Goal: Share content: Share content

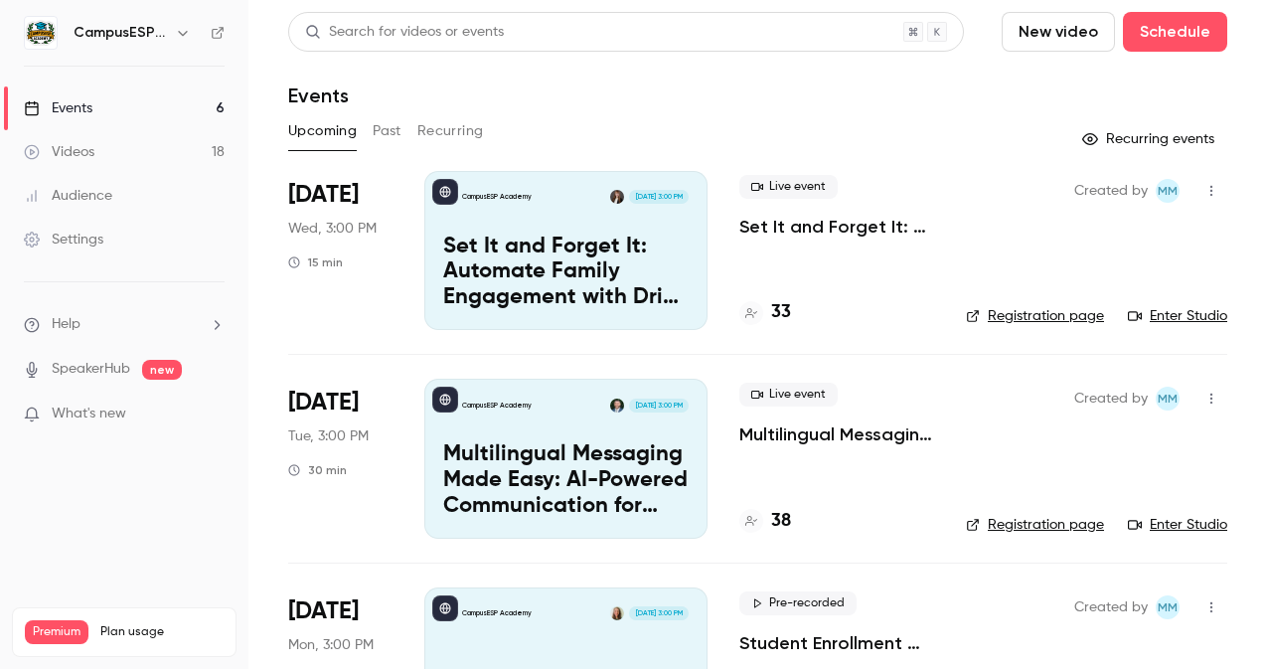
click at [383, 127] on button "Past" at bounding box center [387, 131] width 29 height 32
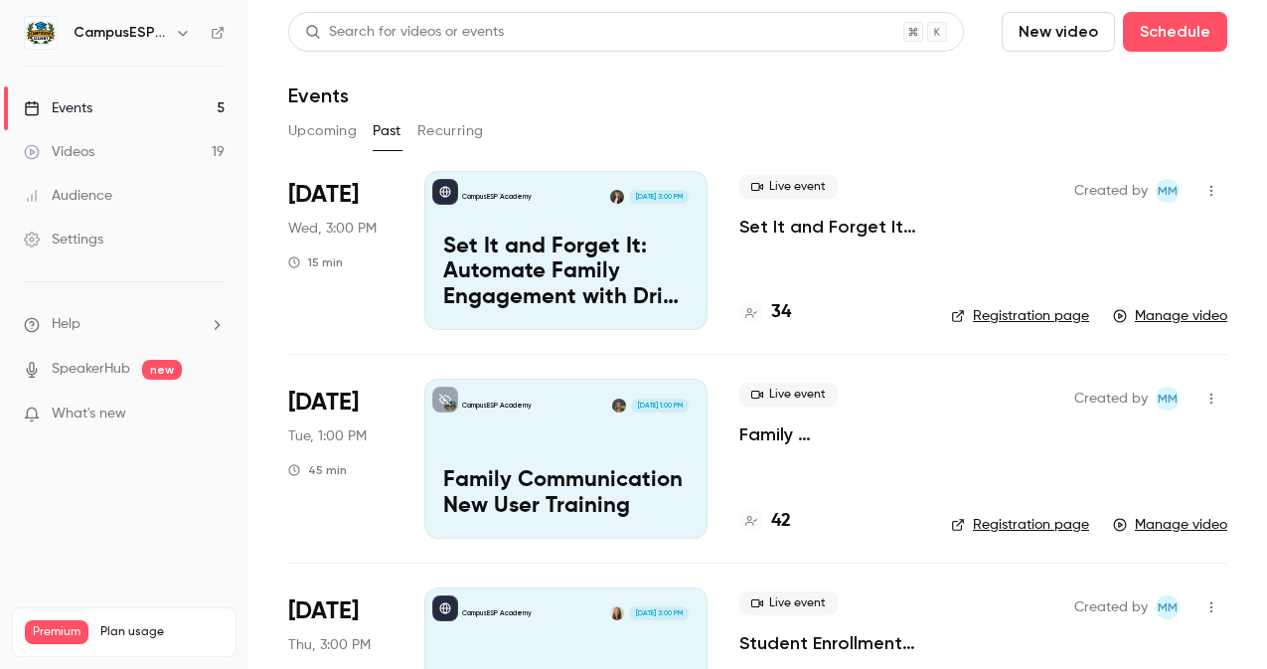
click at [611, 243] on p "Set It and Forget It: Automate Family Engagement with Drip Text Messages" at bounding box center [566, 273] width 246 height 77
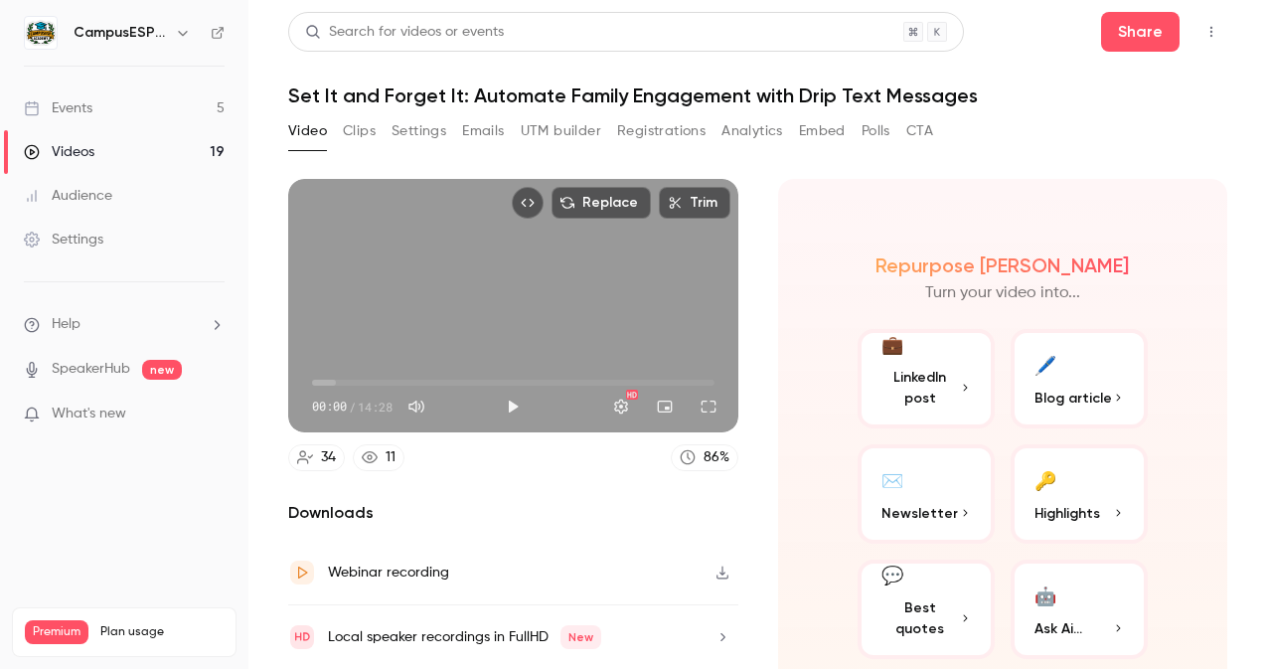
click at [756, 127] on button "Analytics" at bounding box center [753, 131] width 62 height 32
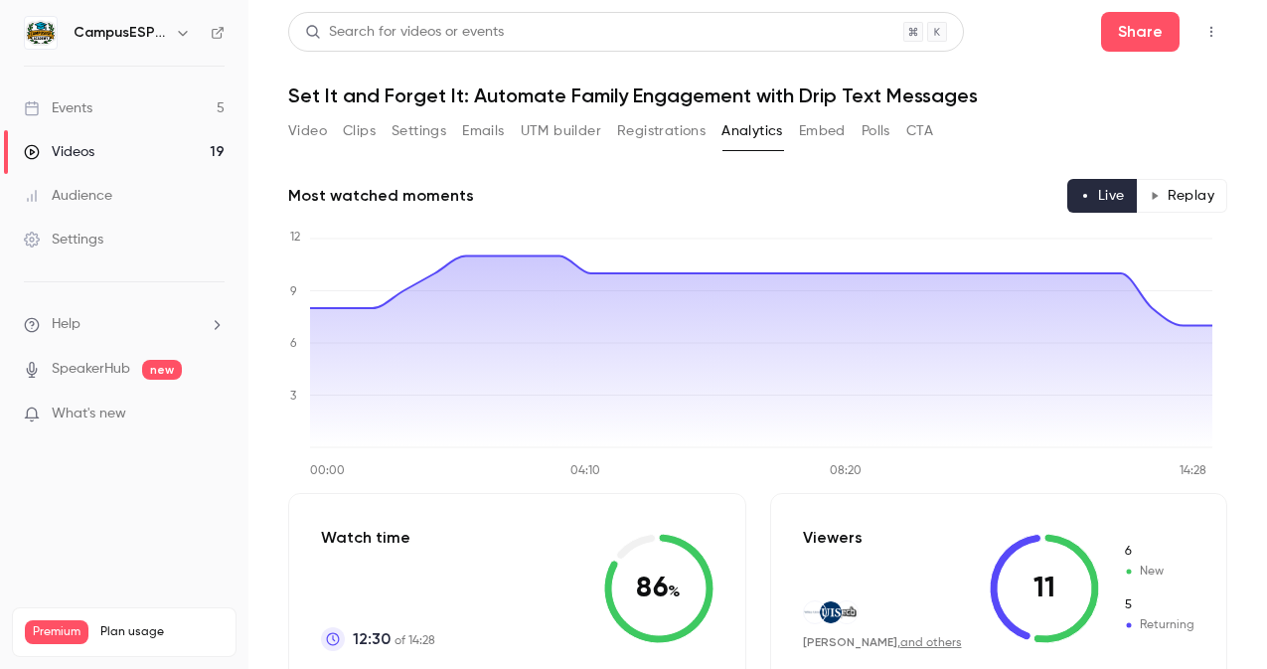
click at [87, 109] on div "Events" at bounding box center [58, 108] width 69 height 20
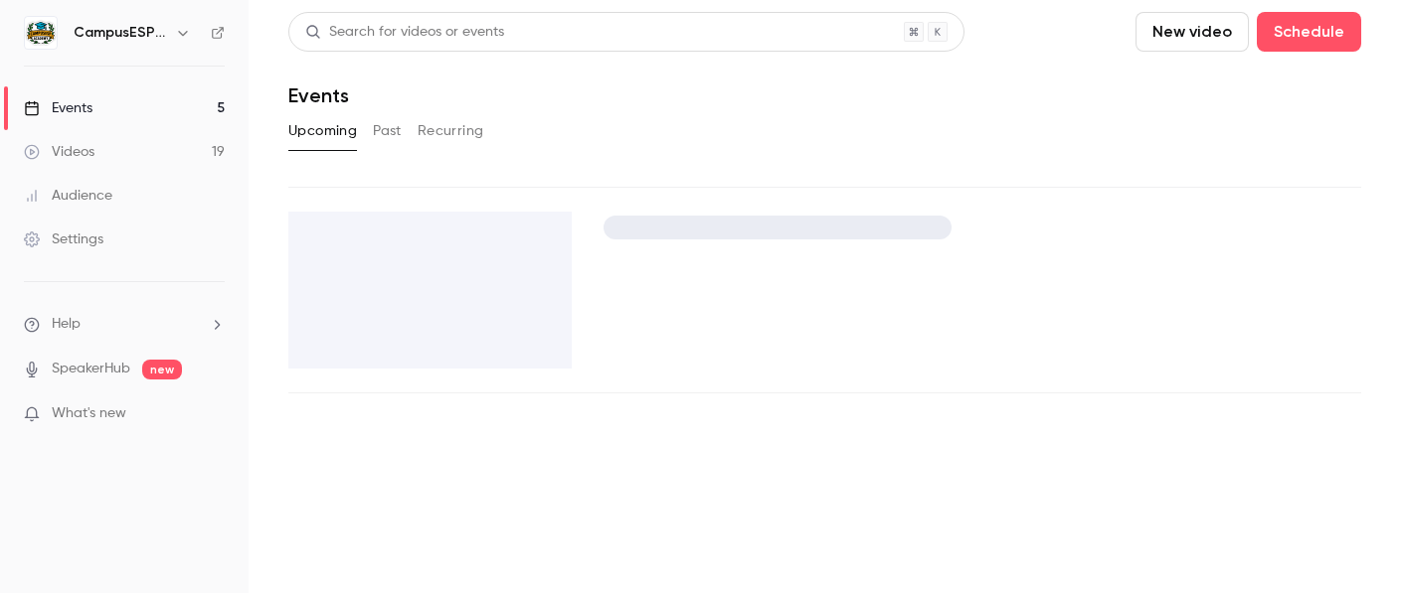
click at [388, 132] on button "Past" at bounding box center [387, 131] width 29 height 32
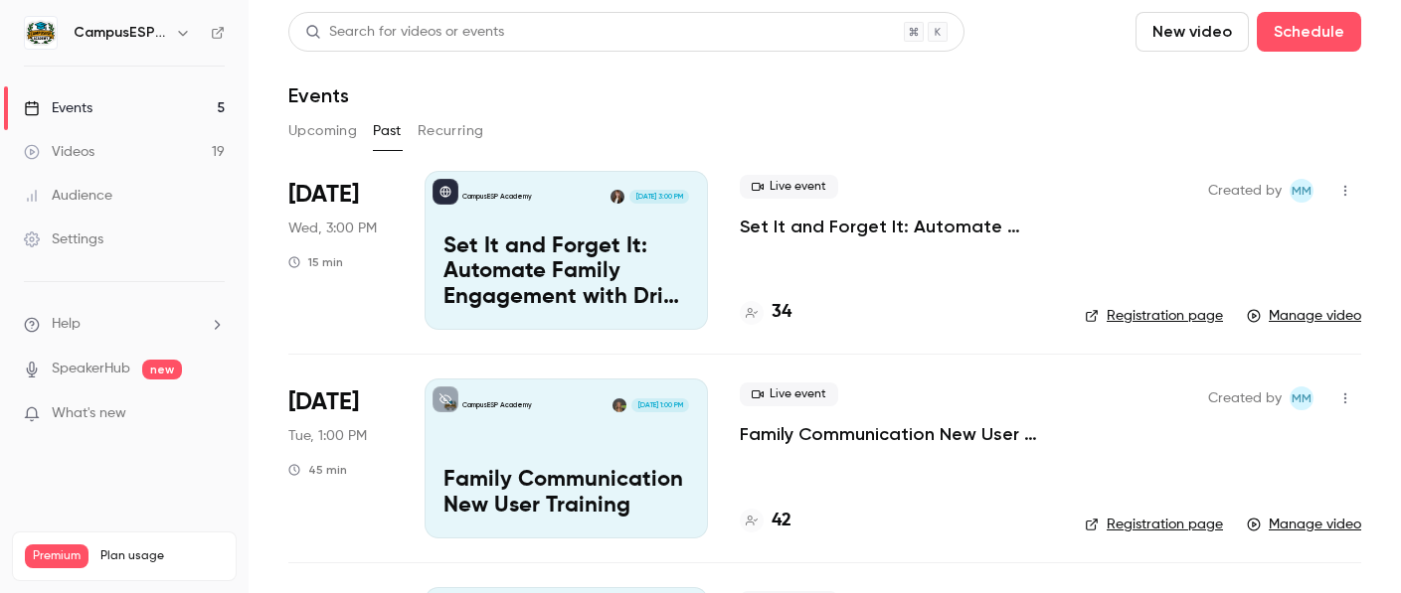
click at [605, 235] on p "Set It and Forget It: Automate Family Engagement with Drip Text Messages" at bounding box center [566, 273] width 246 height 77
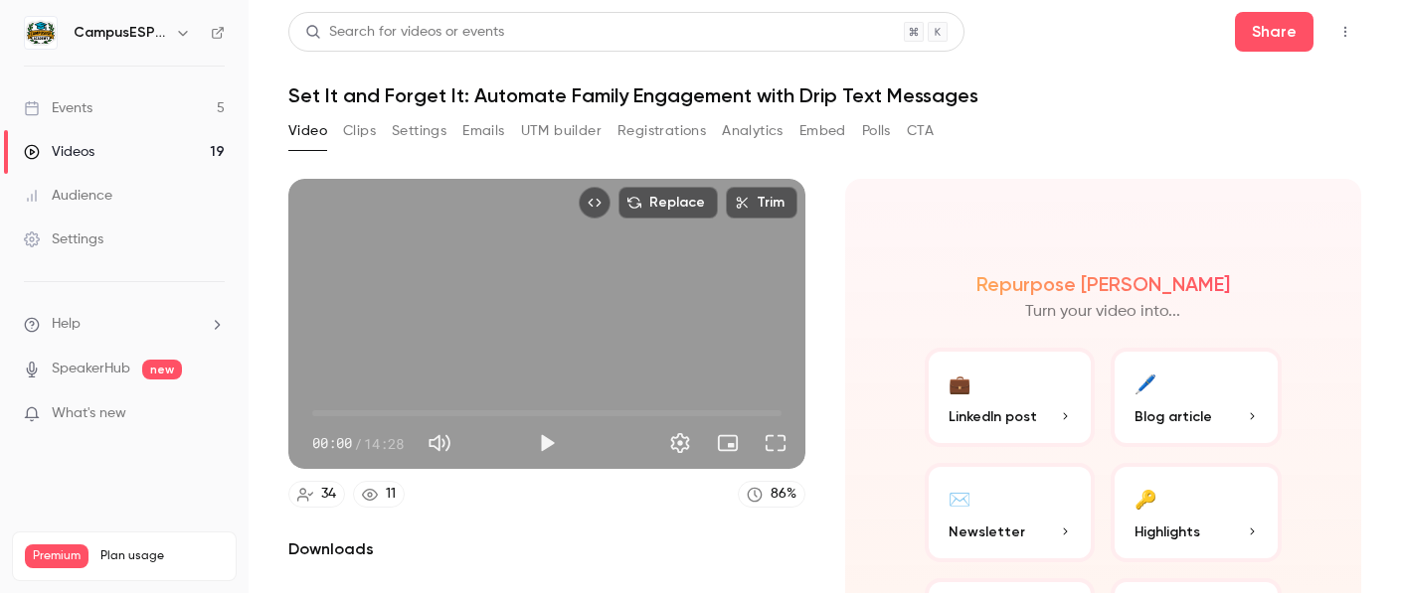
click at [775, 134] on button "Analytics" at bounding box center [753, 131] width 62 height 32
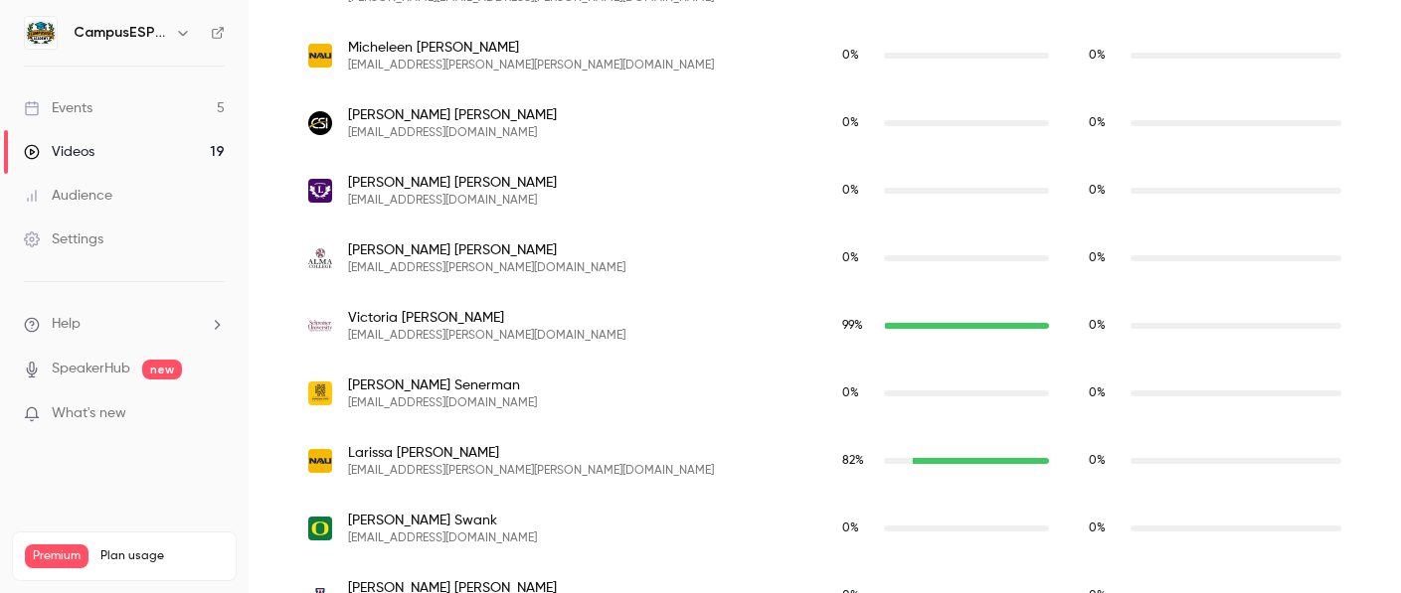
scroll to position [2541, 0]
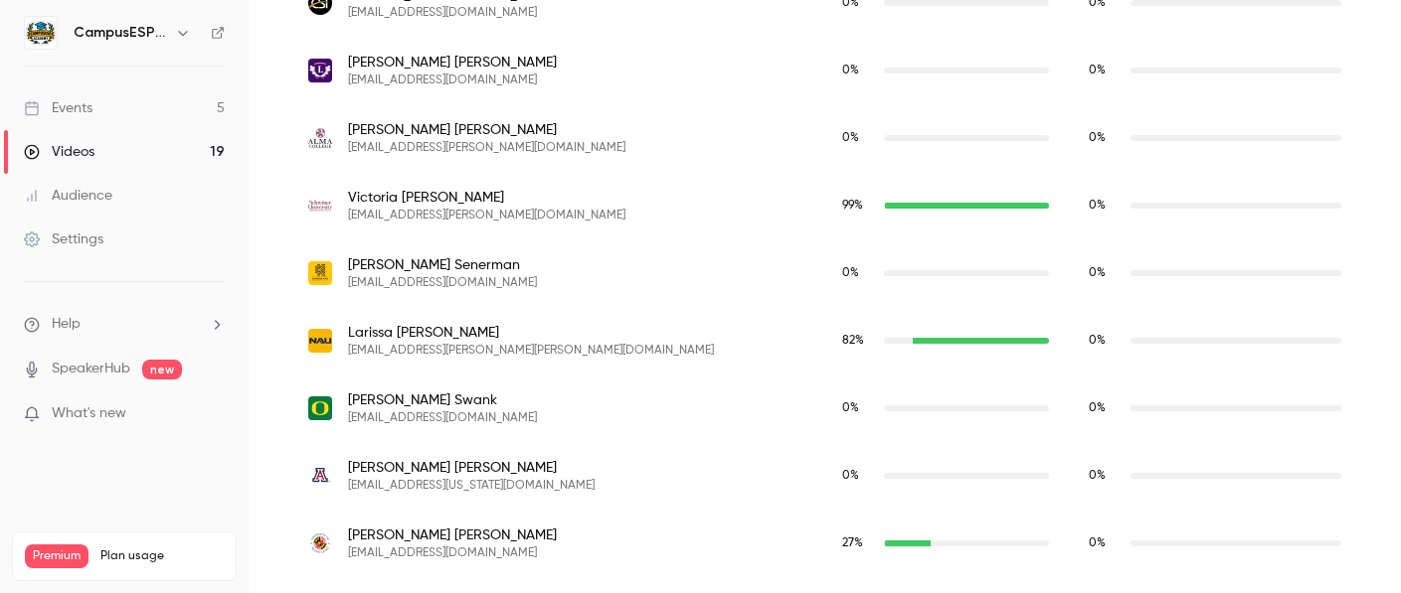
click at [213, 35] on icon at bounding box center [218, 33] width 14 height 14
click at [76, 111] on div "Events" at bounding box center [58, 108] width 69 height 20
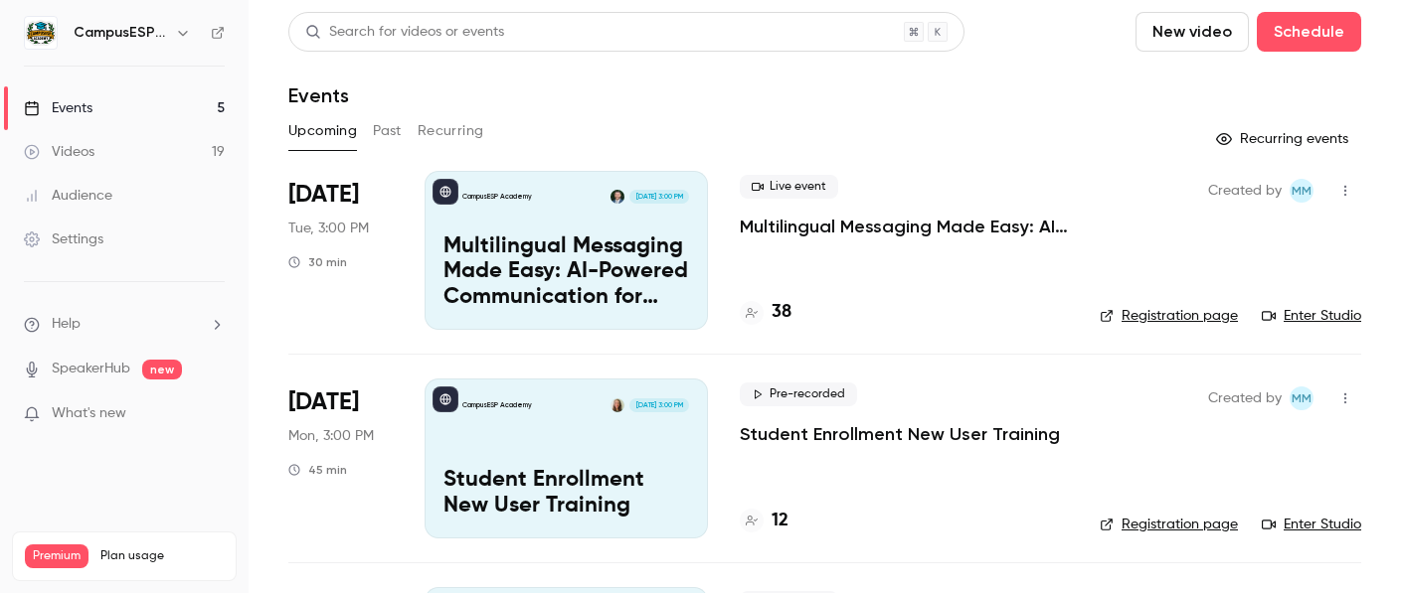
click at [387, 133] on button "Past" at bounding box center [387, 131] width 29 height 32
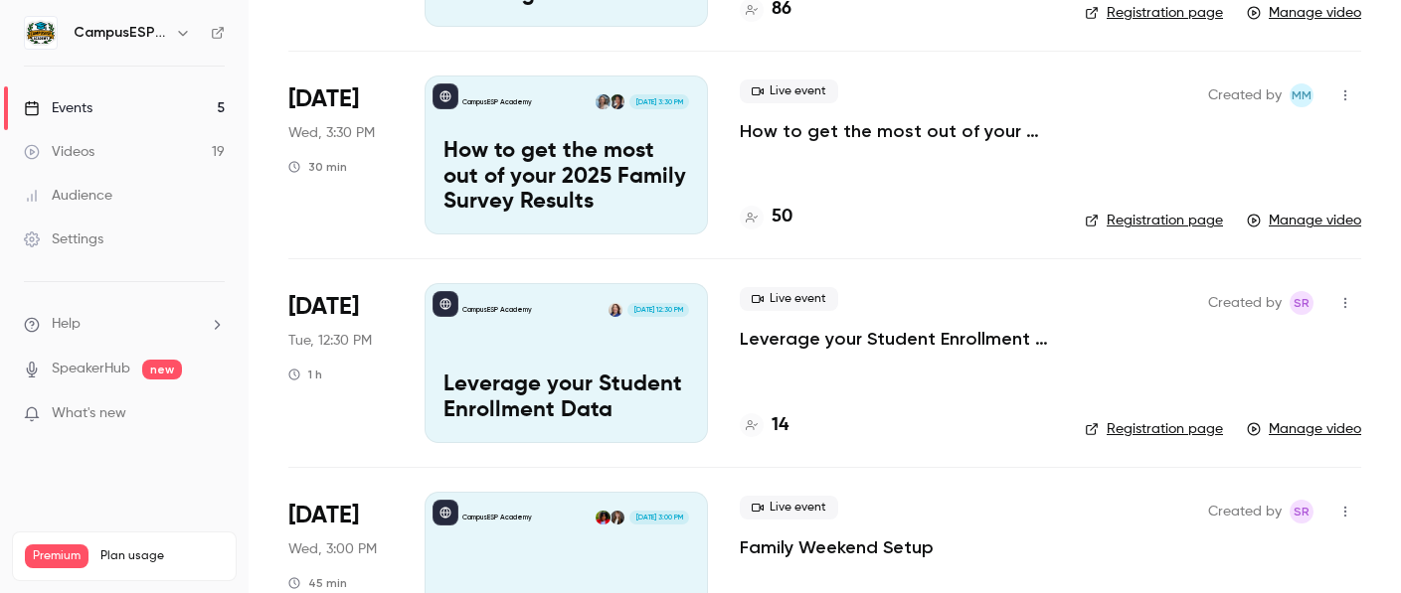
scroll to position [2260, 0]
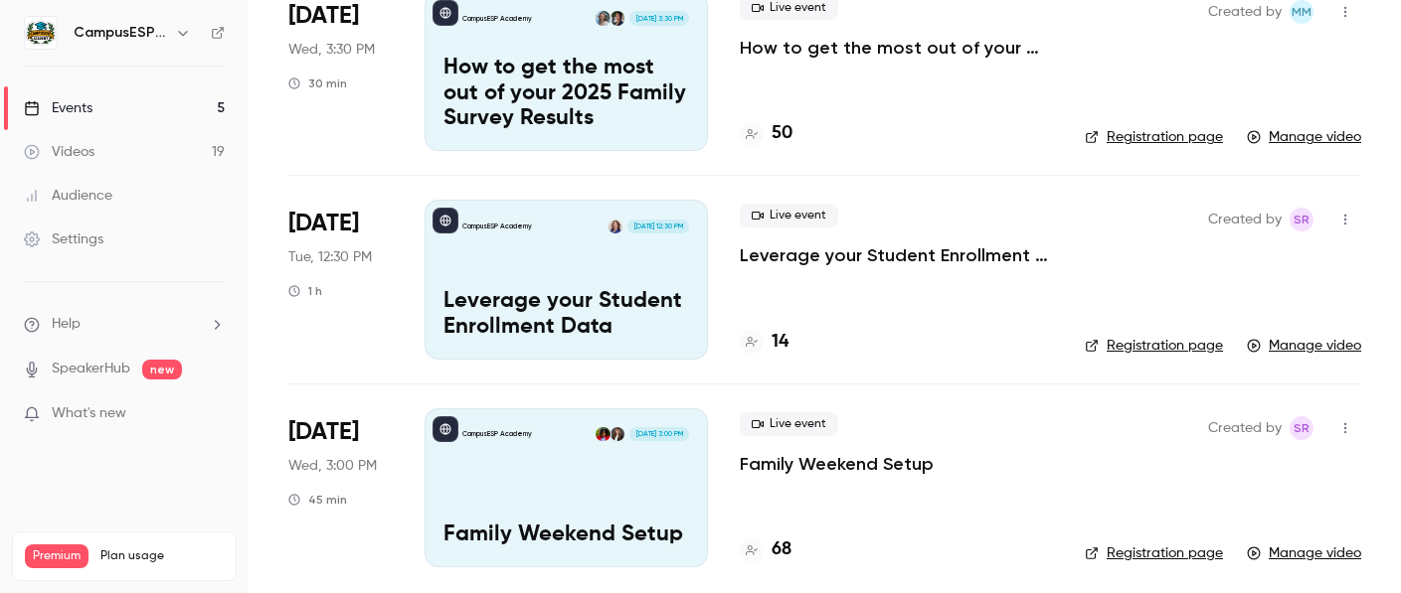
click at [1337, 219] on icon "button" at bounding box center [1345, 220] width 16 height 14
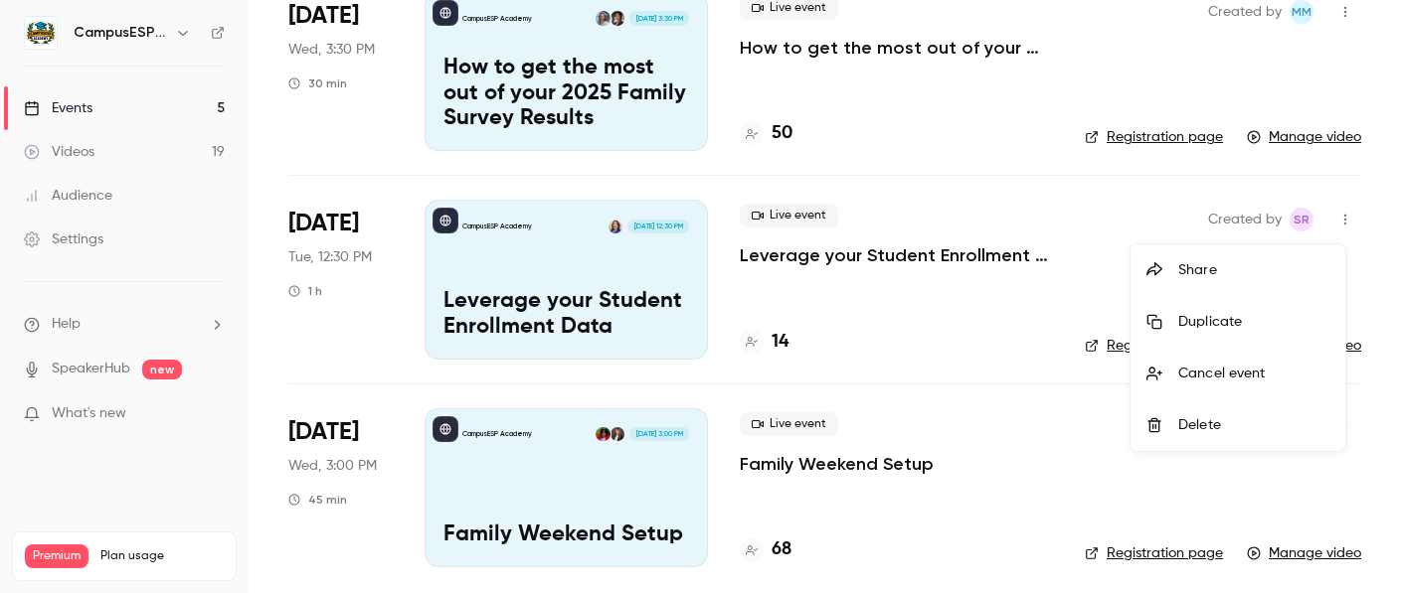
click at [1195, 269] on div "Share" at bounding box center [1253, 270] width 151 height 20
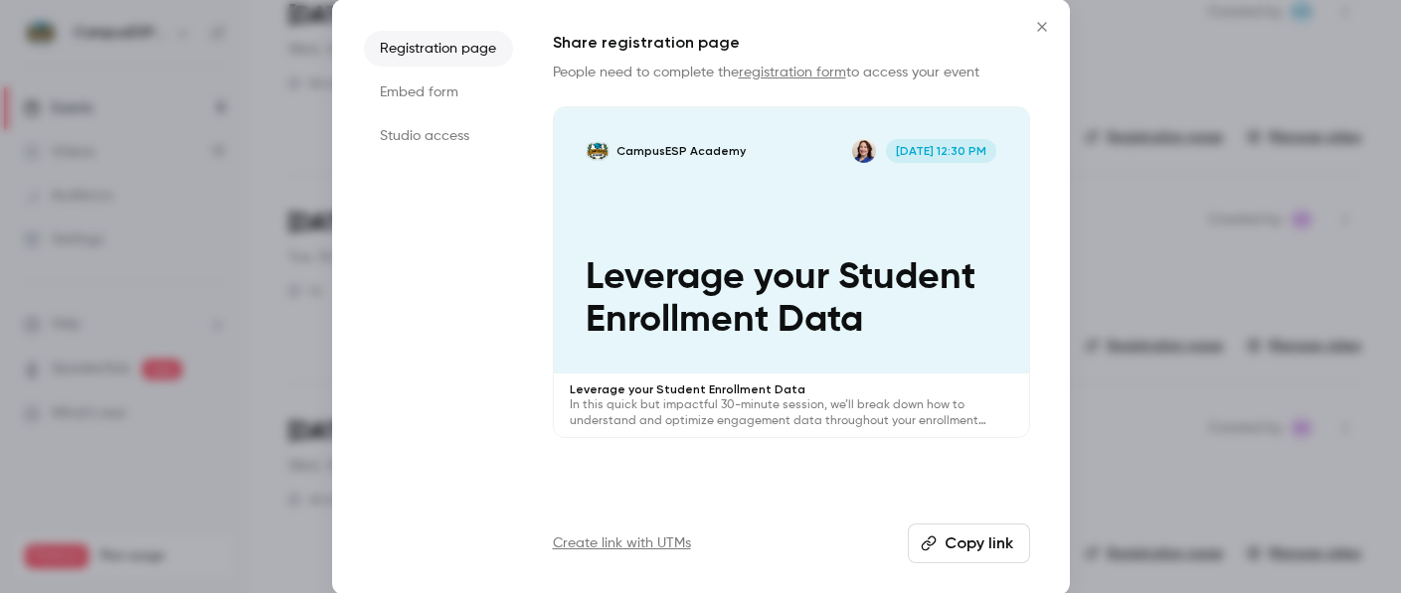
click at [972, 540] on button "Copy link" at bounding box center [969, 544] width 122 height 40
click at [1043, 25] on icon "Close" at bounding box center [1042, 27] width 24 height 16
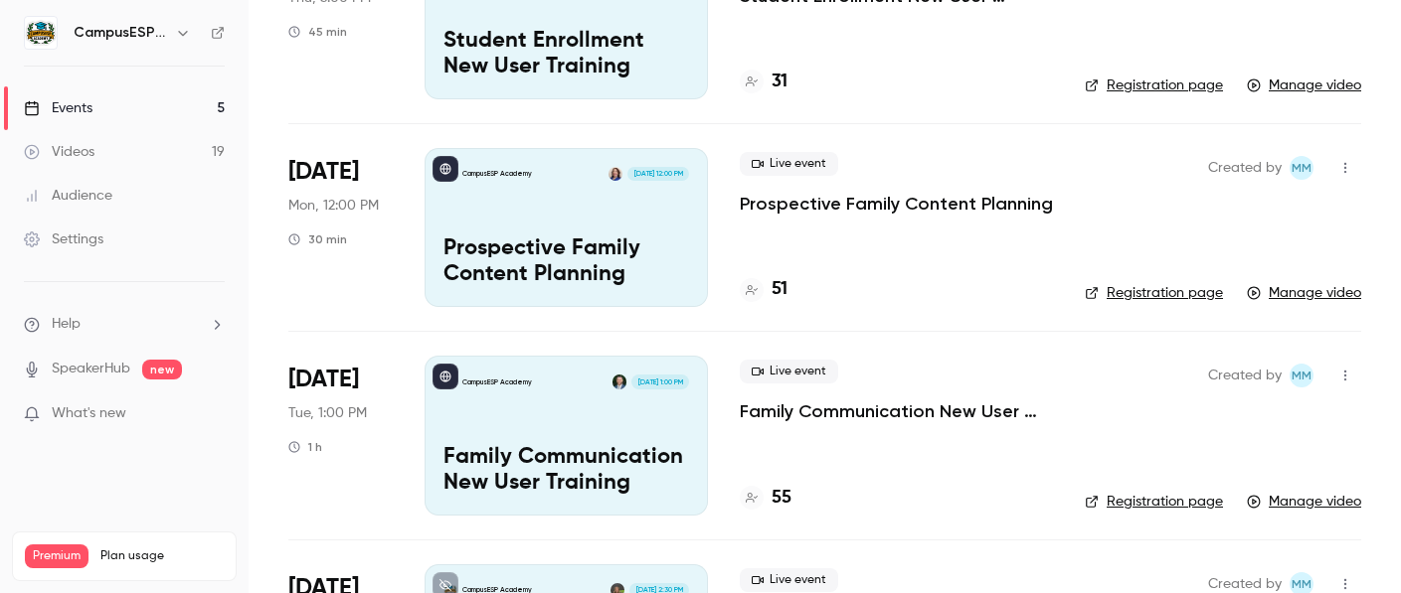
scroll to position [646, 0]
click at [1337, 167] on icon "button" at bounding box center [1345, 169] width 16 height 14
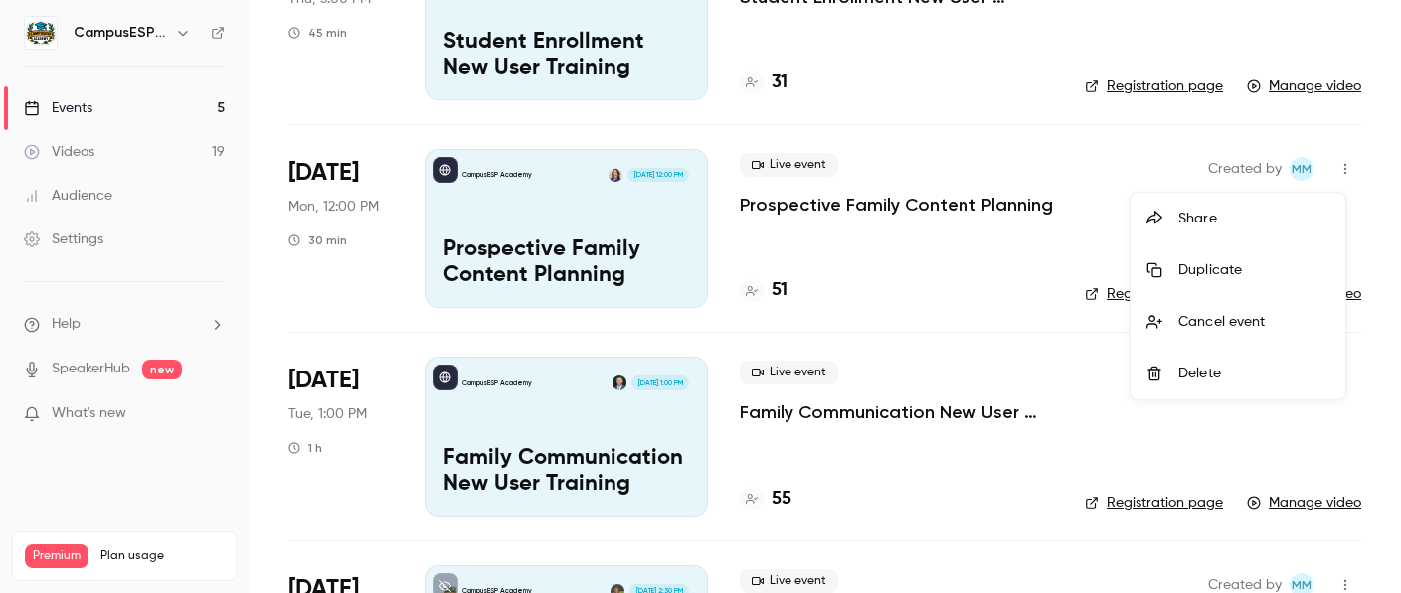
click at [1199, 221] on div "Share" at bounding box center [1253, 219] width 151 height 20
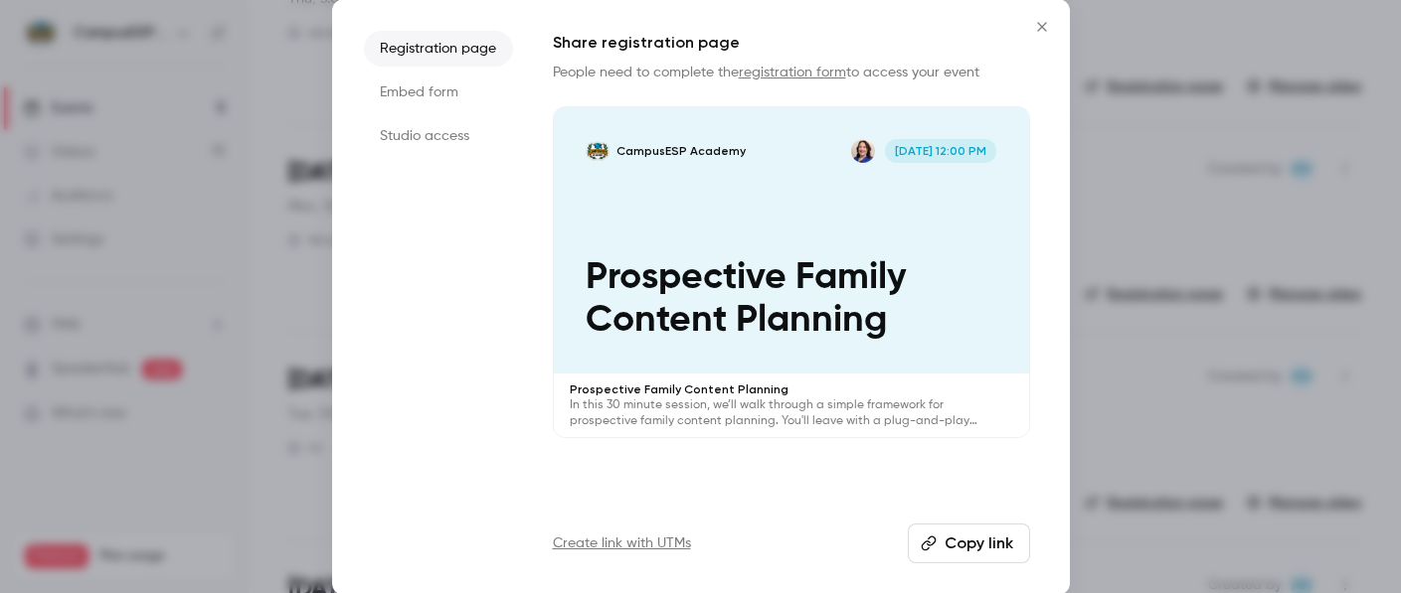
click at [978, 536] on button "Copy link" at bounding box center [969, 544] width 122 height 40
click at [1036, 26] on icon "Close" at bounding box center [1042, 27] width 24 height 16
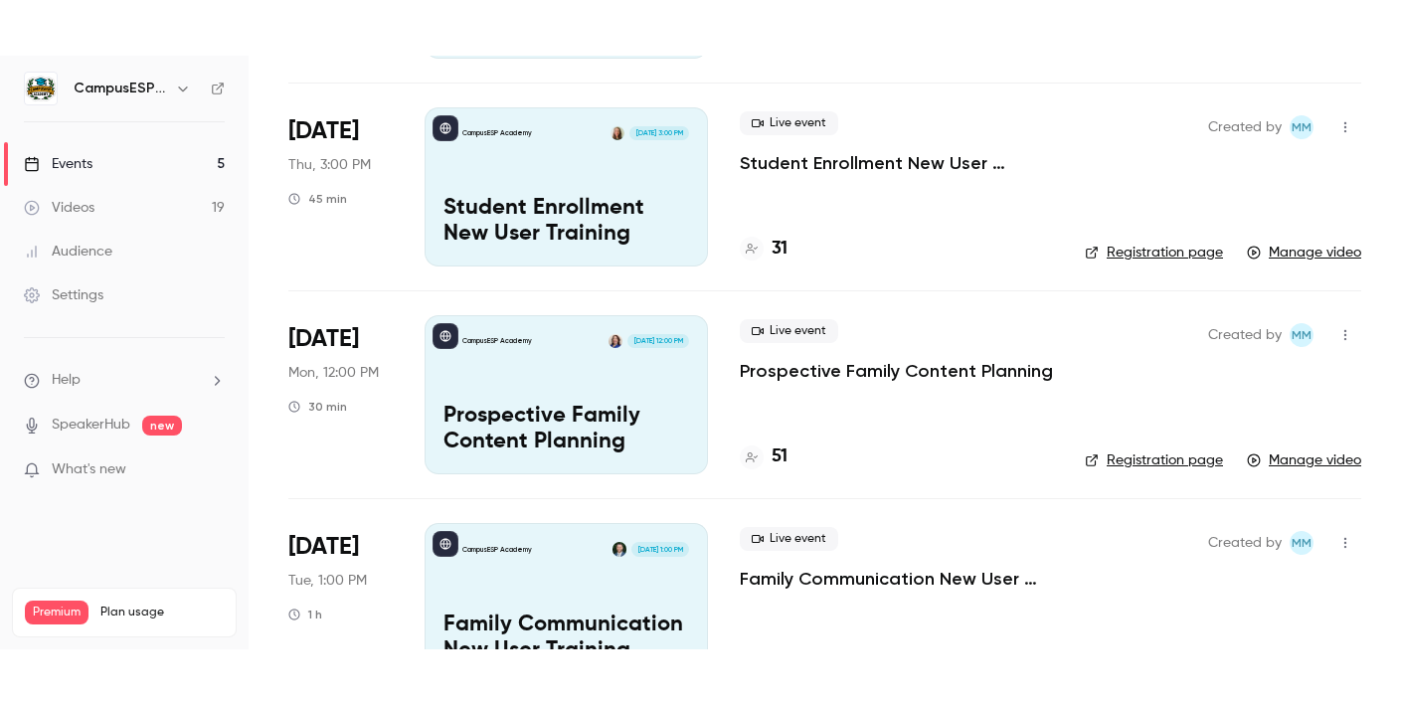
scroll to position [0, 0]
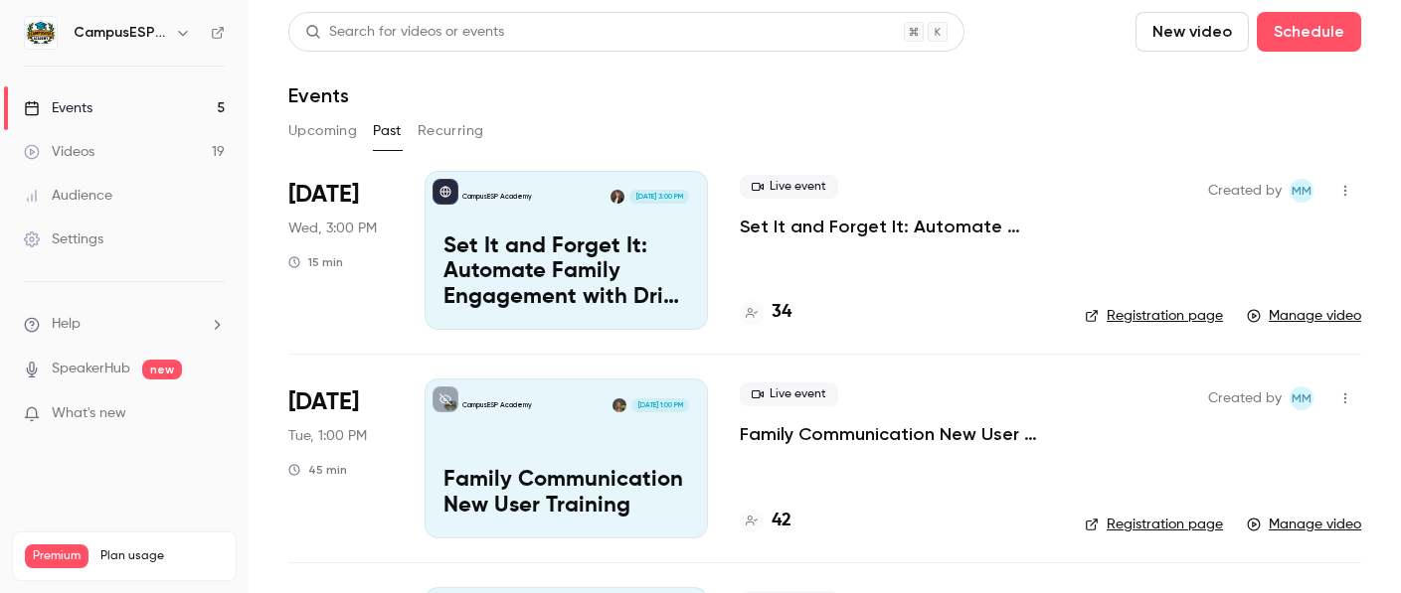
click at [124, 113] on link "Events 5" at bounding box center [124, 108] width 249 height 44
